Goal: Communication & Community: Ask a question

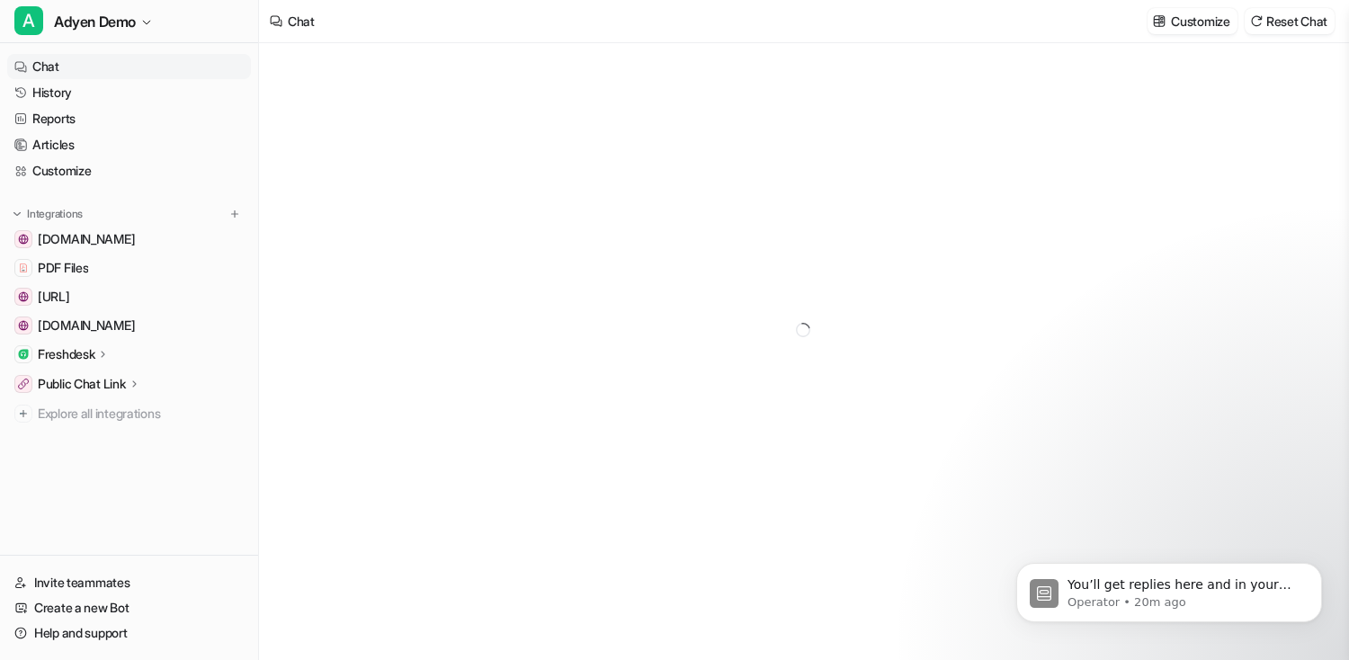
type textarea "**********"
click at [1321, 571] on icon "Dismiss notification" at bounding box center [1317, 568] width 10 height 10
